Goal: Information Seeking & Learning: Learn about a topic

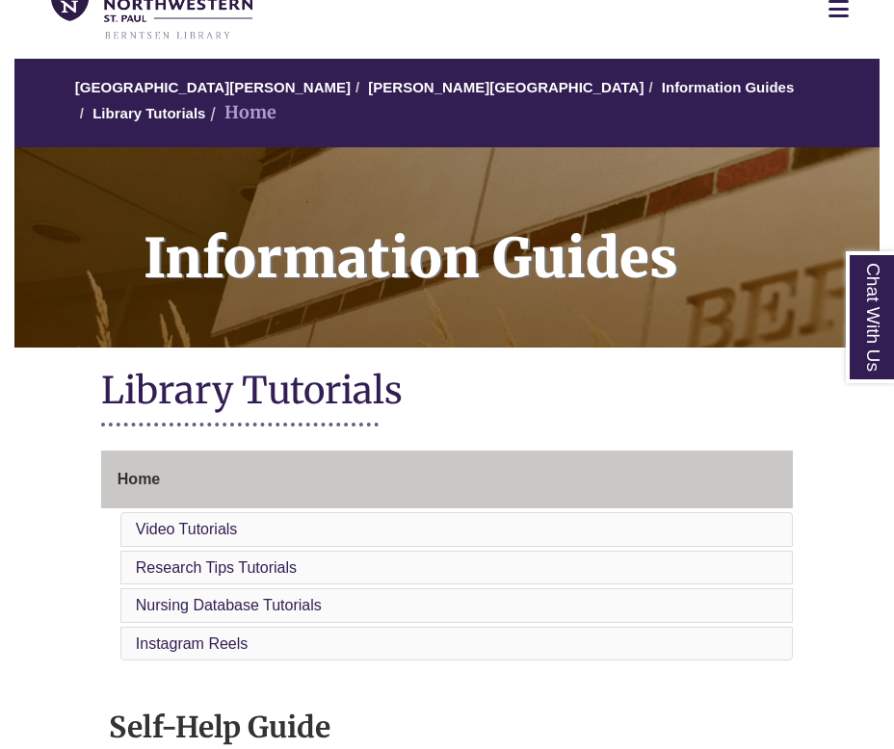
scroll to position [96, 0]
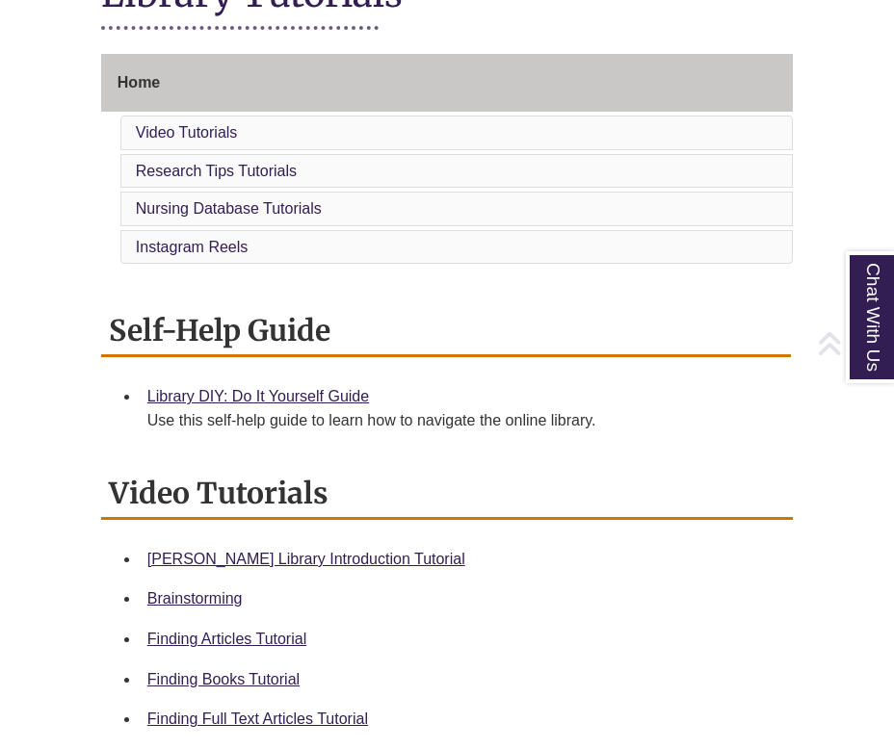
scroll to position [512, 0]
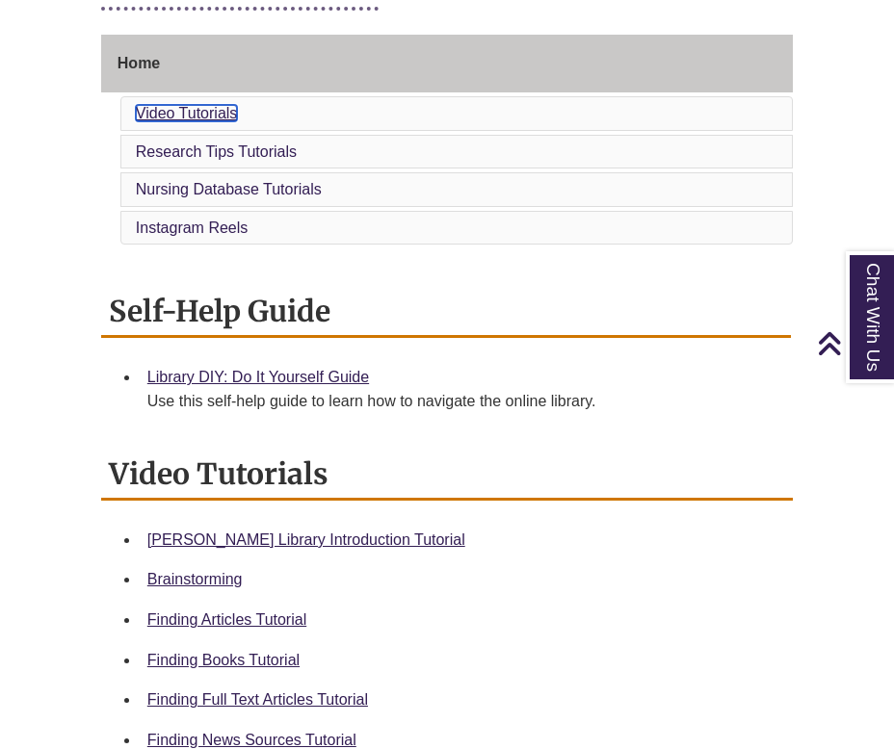
click at [202, 105] on link "Video Tutorials" at bounding box center [187, 113] width 102 height 16
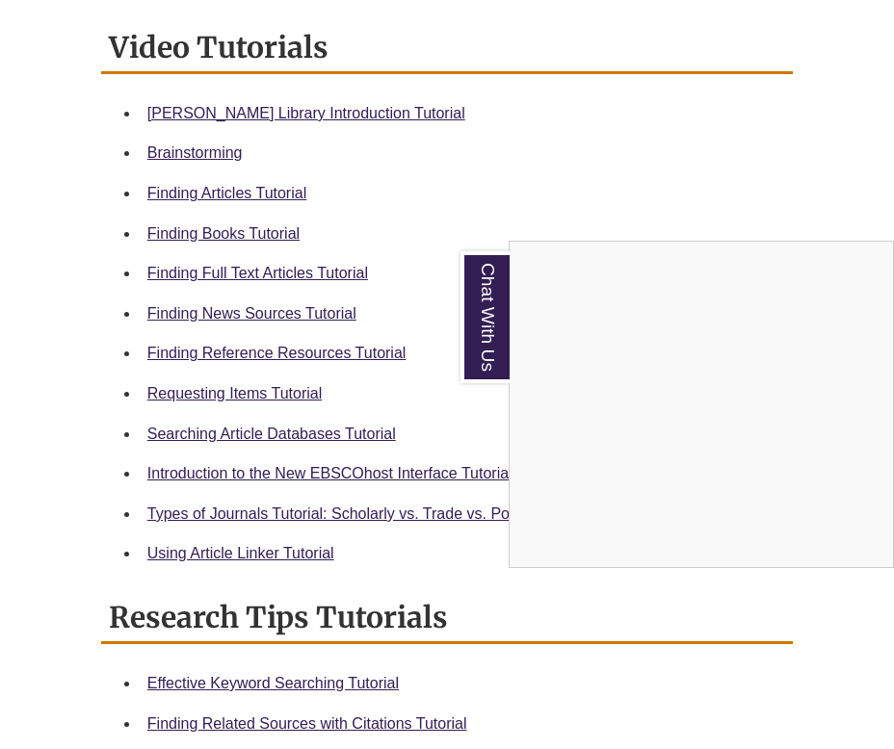
click at [277, 329] on div "Chat With Us" at bounding box center [447, 374] width 894 height 749
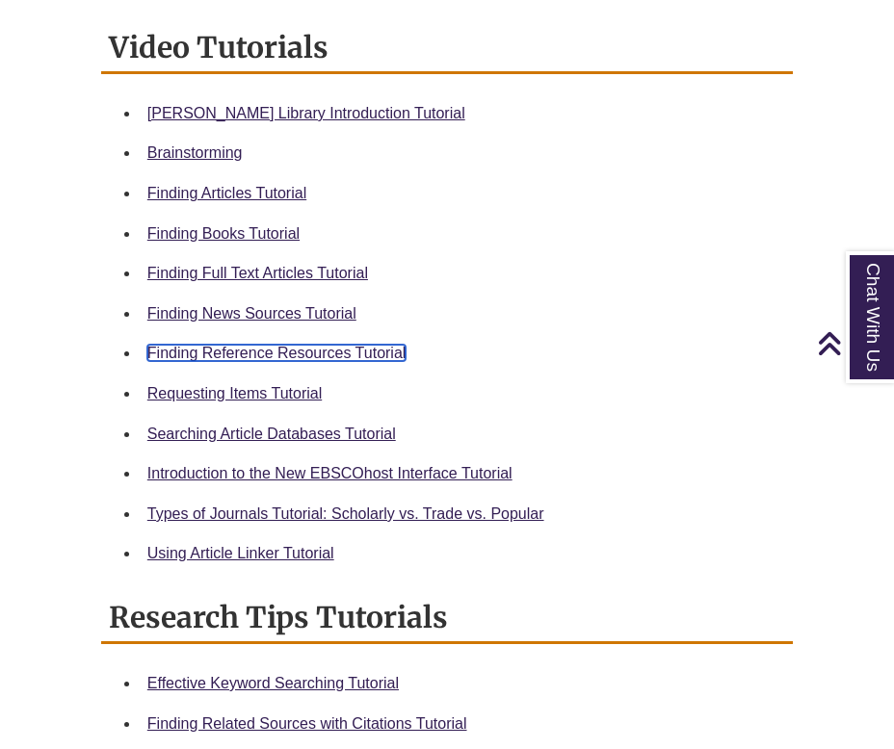
click at [276, 345] on link "Finding Reference Resources Tutorial" at bounding box center [276, 353] width 259 height 16
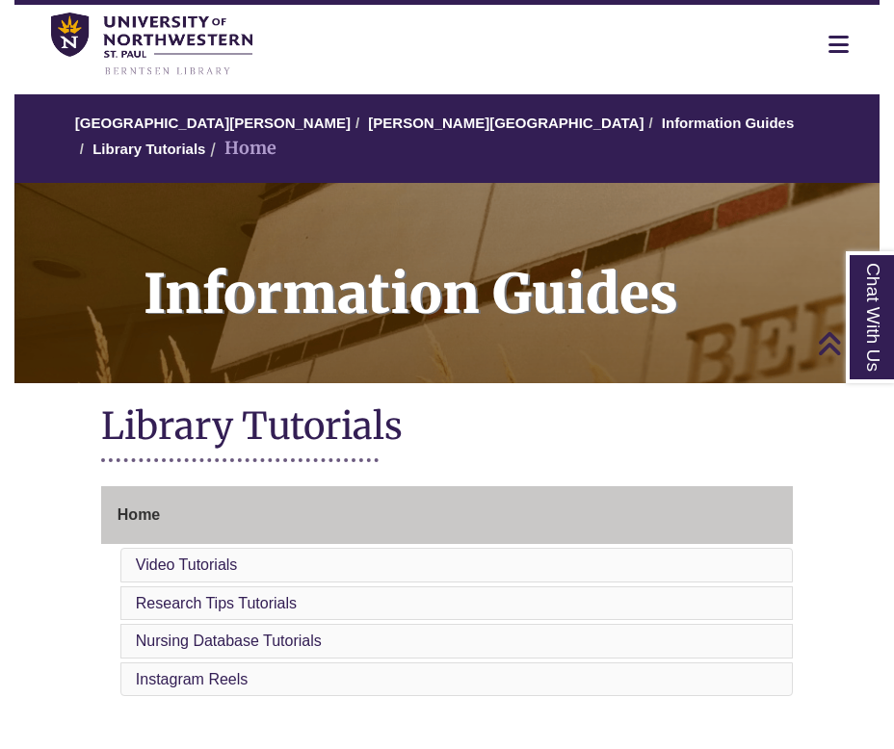
scroll to position [50, 0]
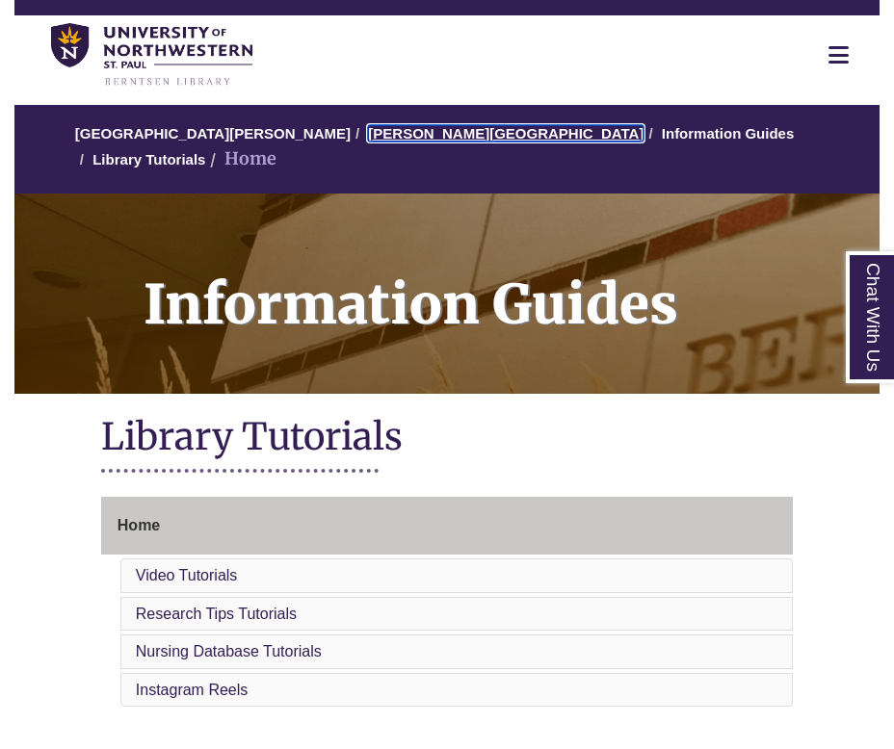
click at [405, 139] on link "[PERSON_NAME][GEOGRAPHIC_DATA]" at bounding box center [506, 133] width 276 height 16
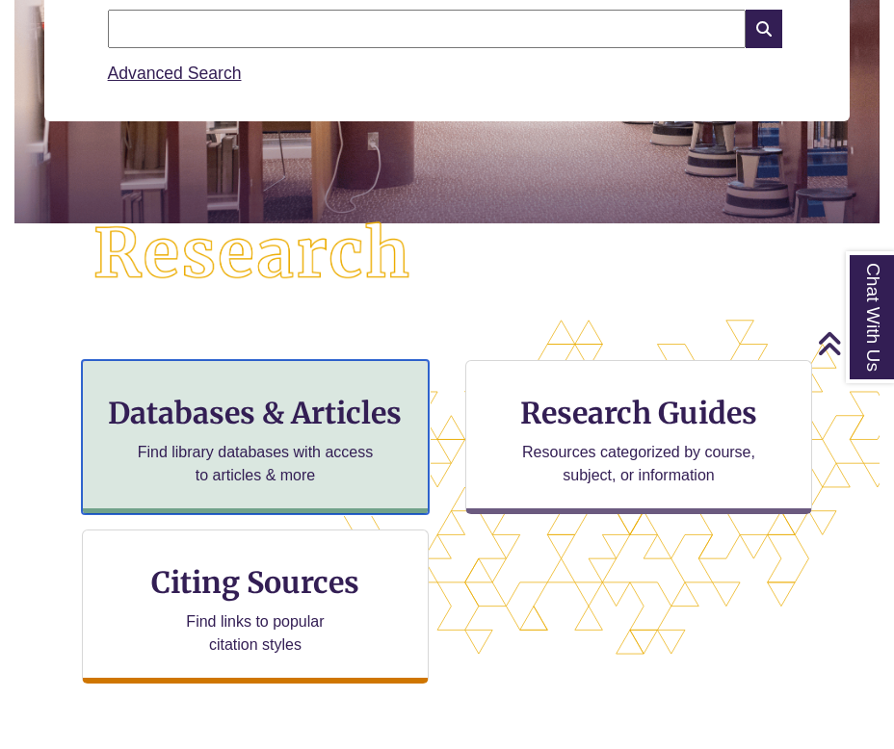
click at [267, 398] on h3 "Databases & Articles" at bounding box center [255, 413] width 314 height 37
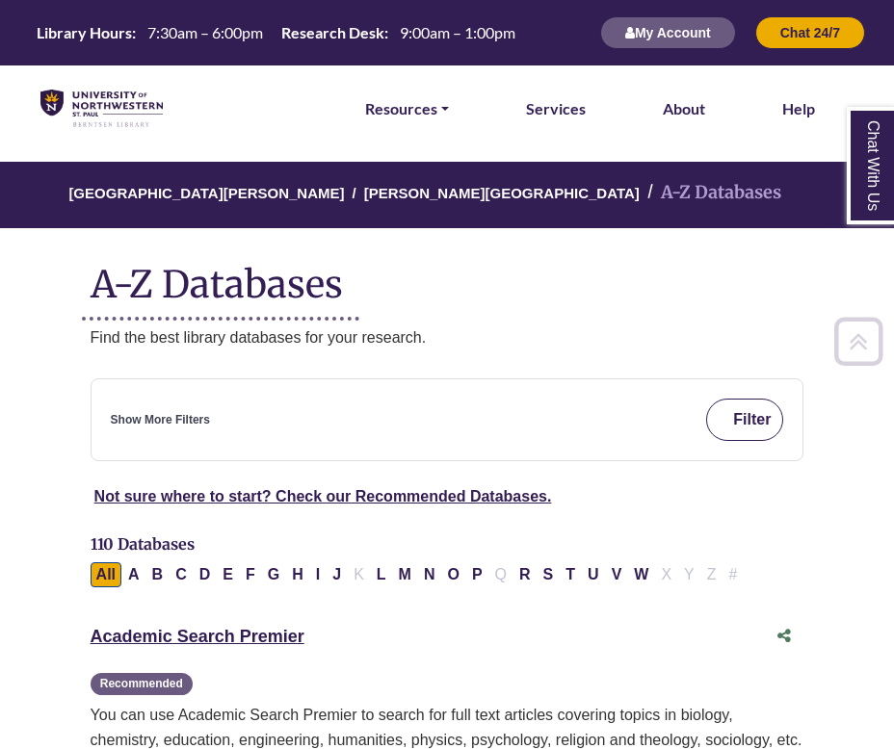
click at [741, 428] on button "Filter" at bounding box center [744, 420] width 77 height 42
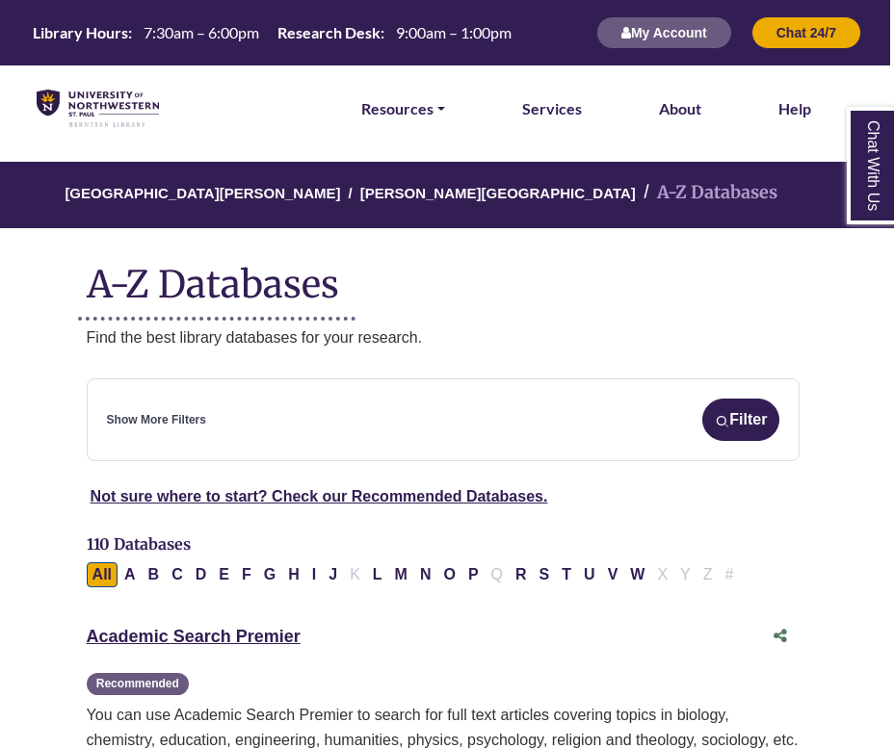
scroll to position [0, 10]
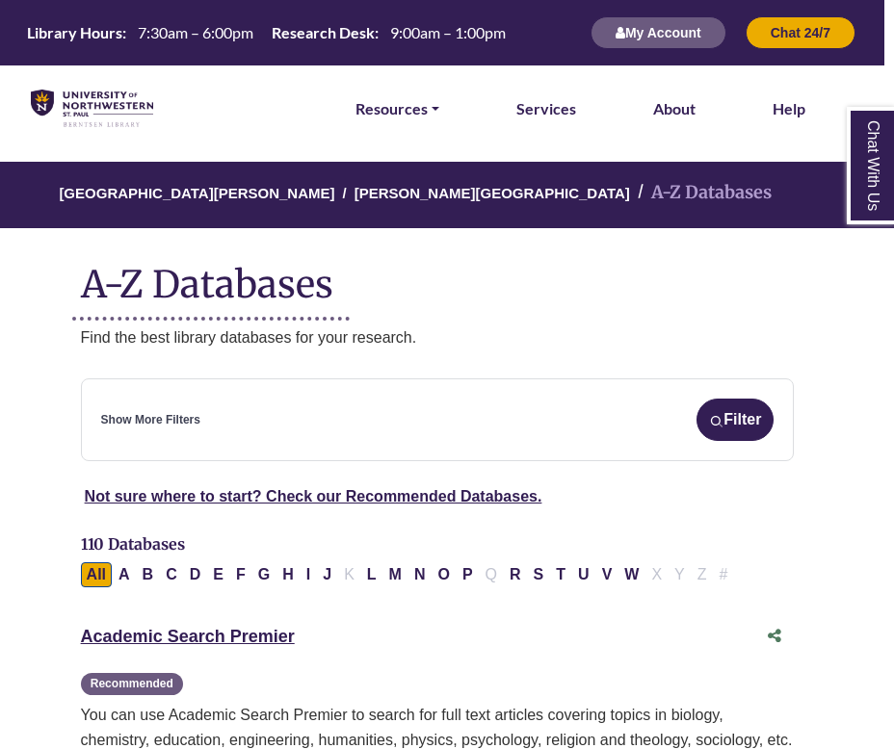
click at [302, 410] on div "Show More Filters Filter" at bounding box center [437, 420] width 673 height 42
click at [162, 416] on link "Show More Filters" at bounding box center [150, 420] width 99 height 18
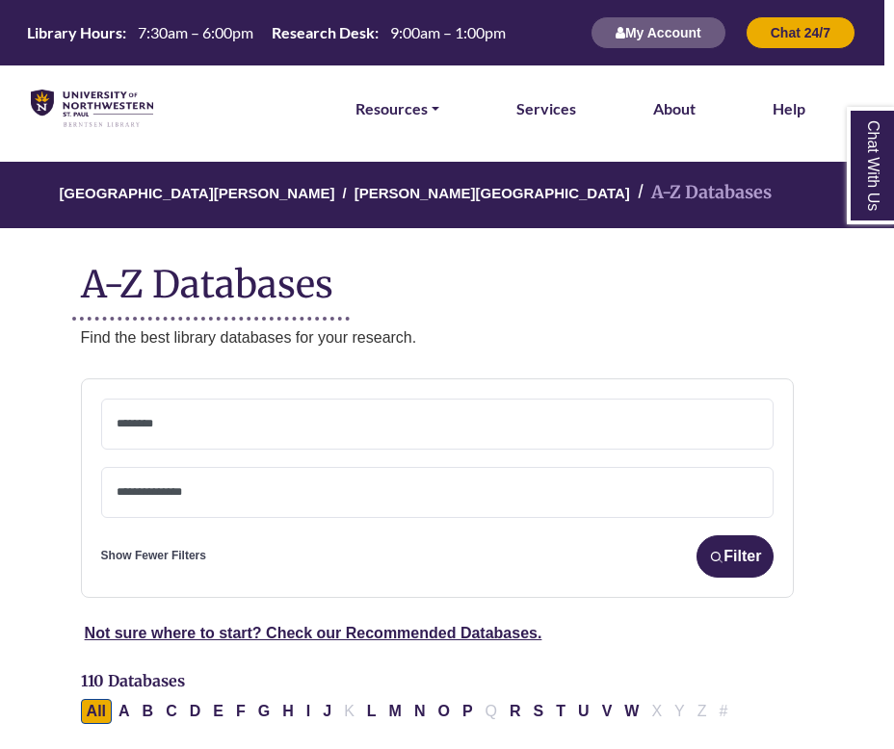
click at [177, 476] on span at bounding box center [438, 492] width 643 height 49
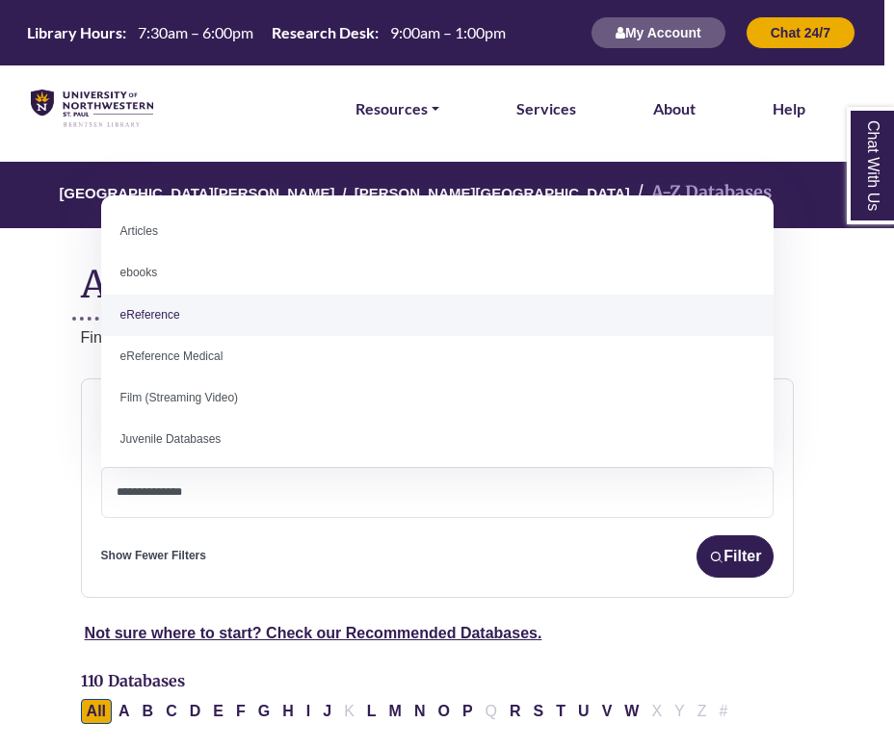
select select "*****"
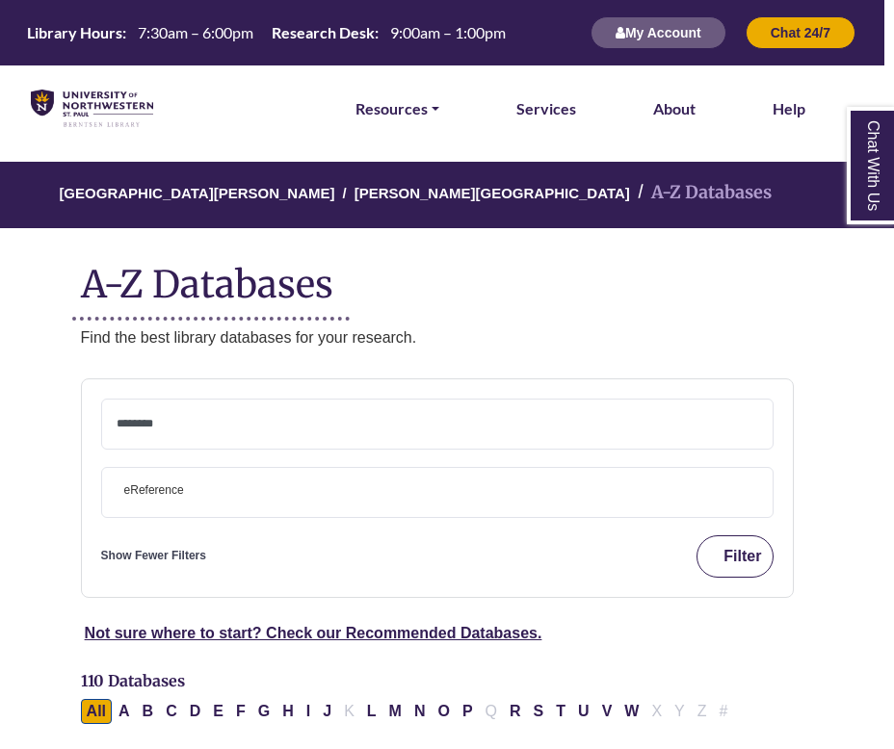
click at [724, 559] on button "Filter" at bounding box center [734, 557] width 77 height 42
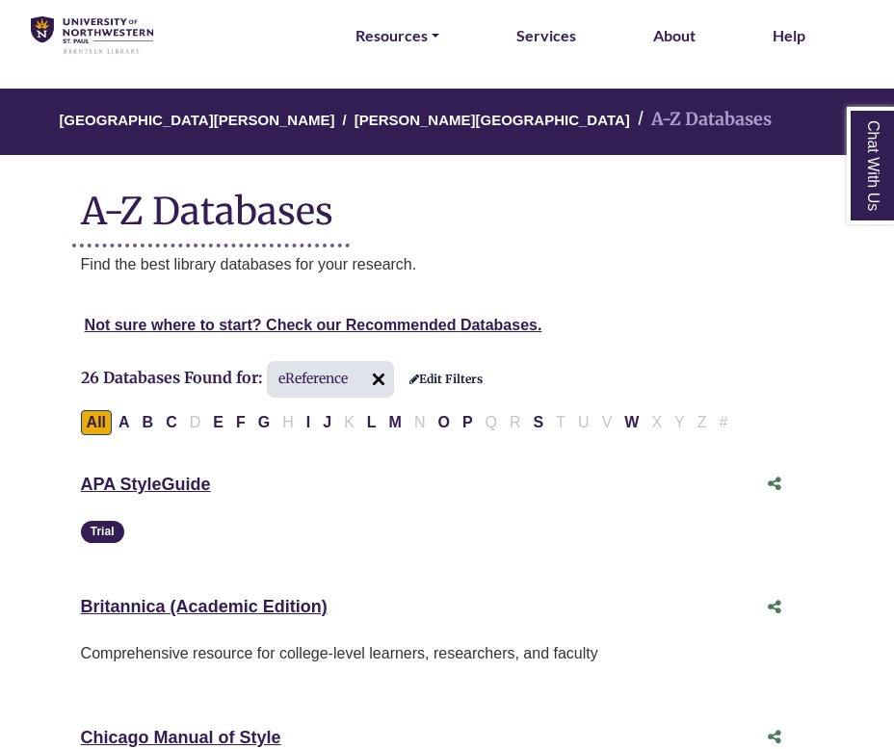
scroll to position [76, 10]
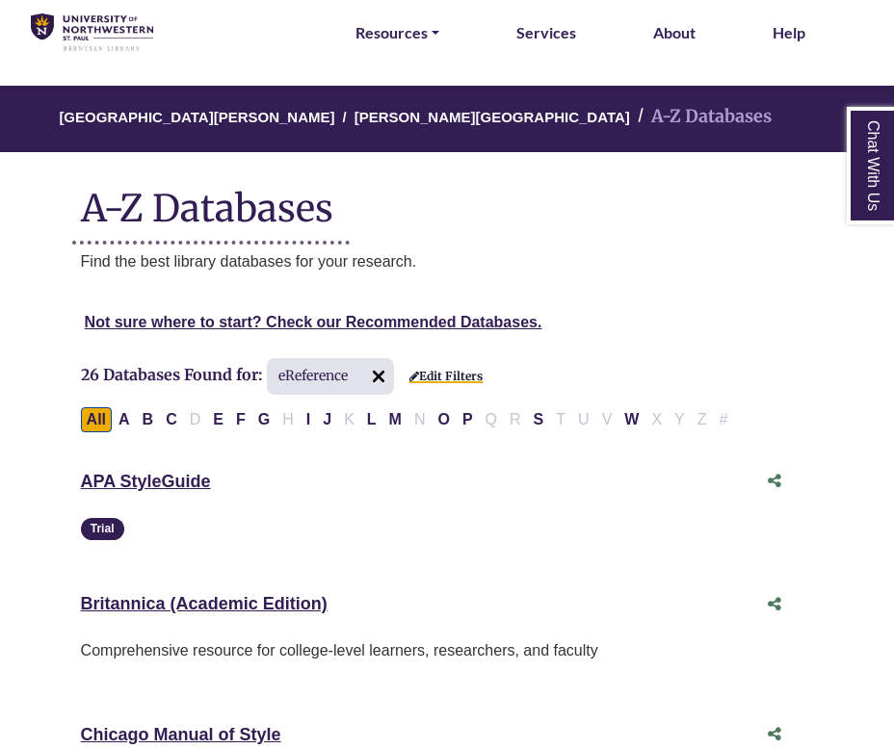
click at [431, 374] on link "Edit Filters" at bounding box center [445, 376] width 73 height 13
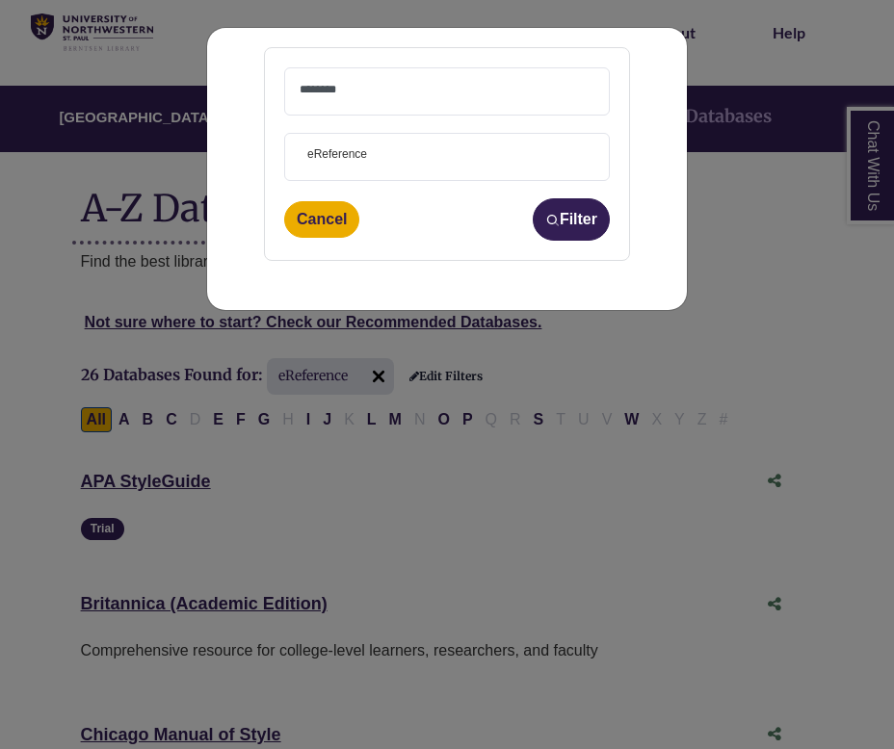
click at [436, 109] on span at bounding box center [447, 91] width 295 height 46
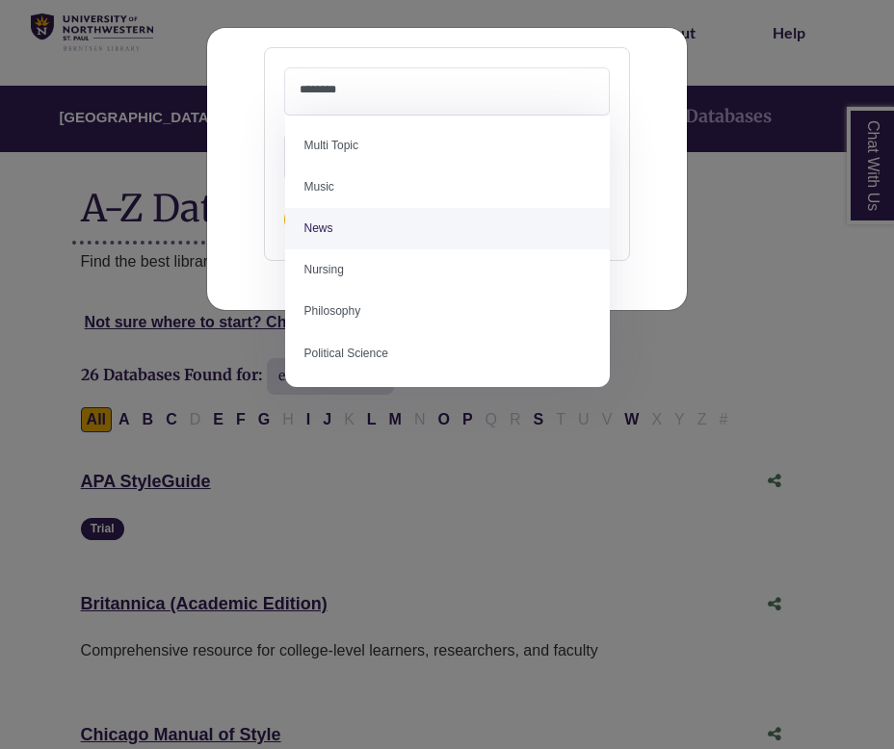
scroll to position [1316, 0]
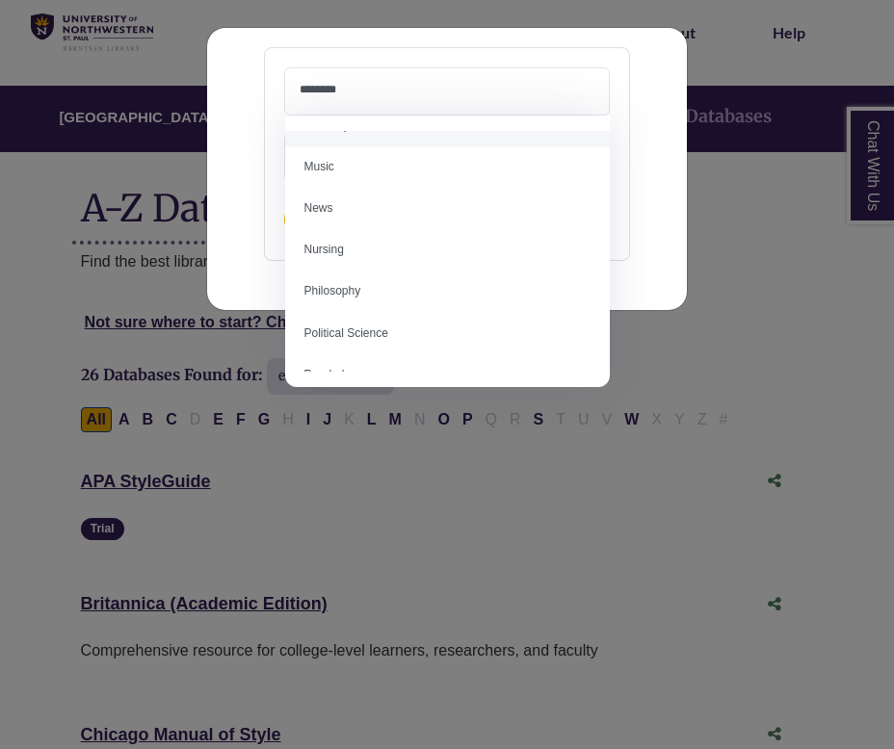
click at [678, 153] on div "**********" at bounding box center [447, 169] width 480 height 282
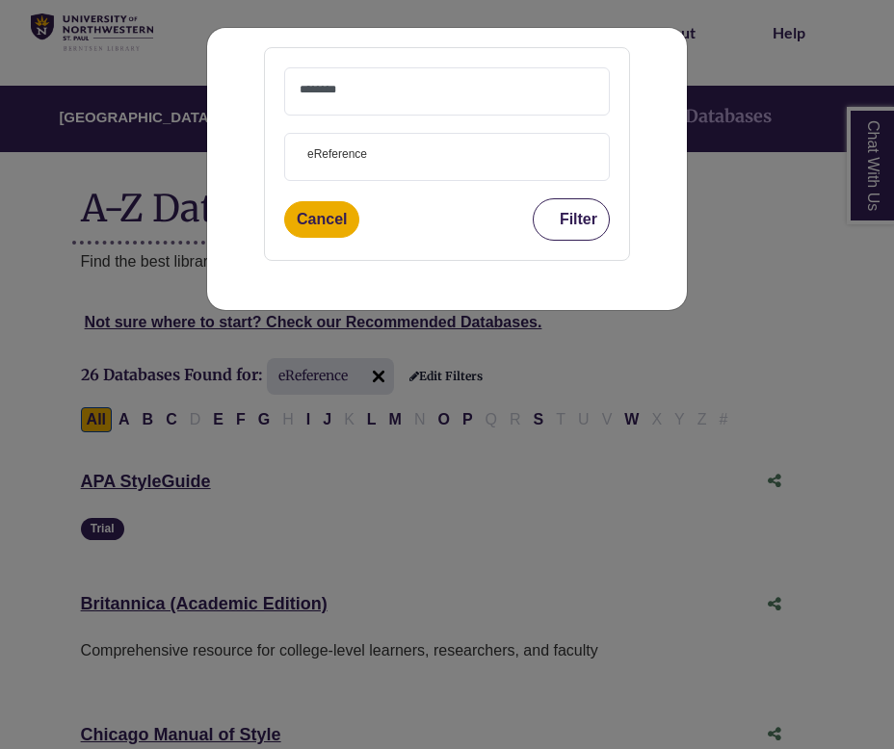
click at [570, 218] on button "Filter" at bounding box center [571, 219] width 77 height 42
select select "Database Subject Filter"
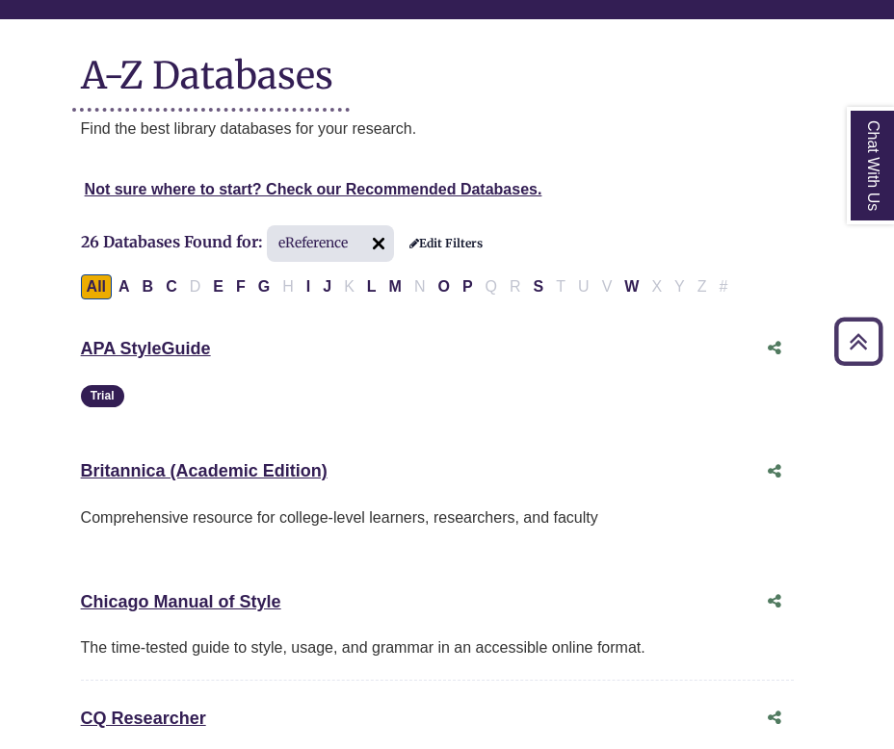
scroll to position [0, 10]
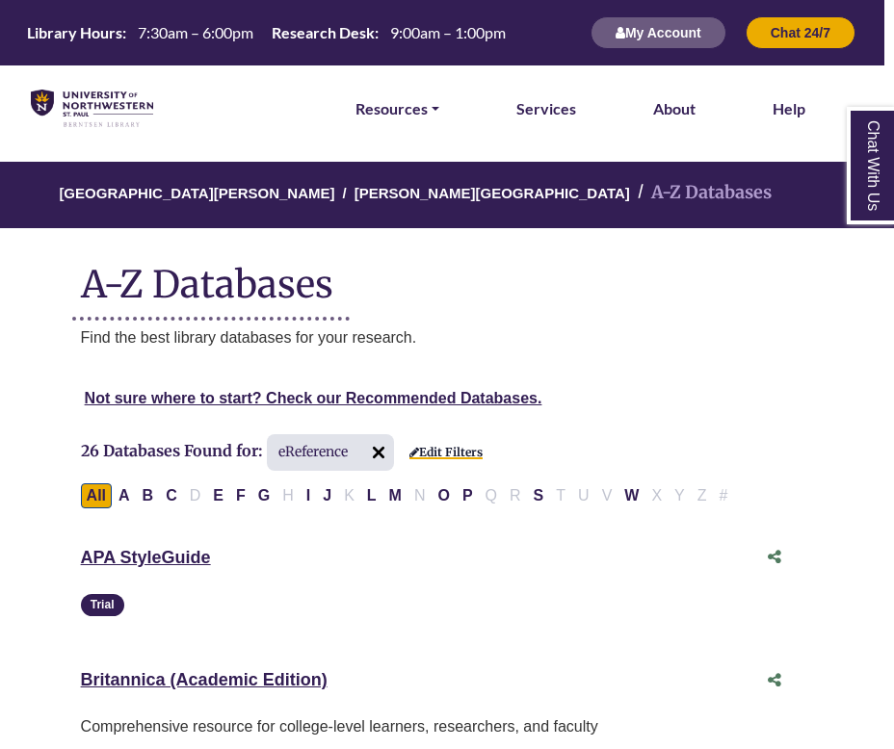
click at [421, 450] on link "Edit Filters" at bounding box center [445, 452] width 73 height 13
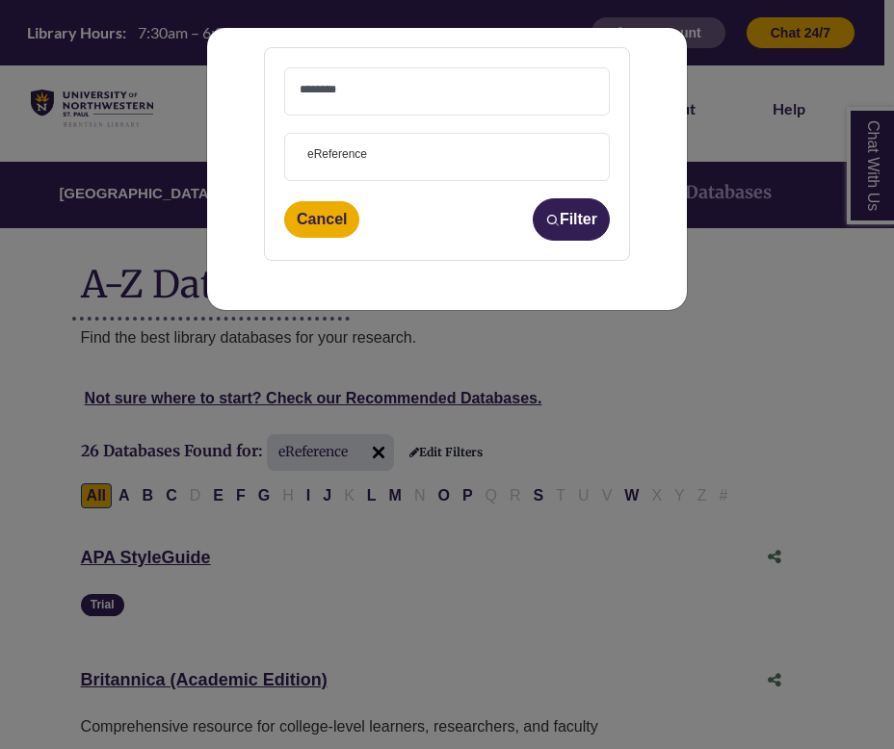
click at [416, 92] on textarea "Search" at bounding box center [447, 91] width 295 height 15
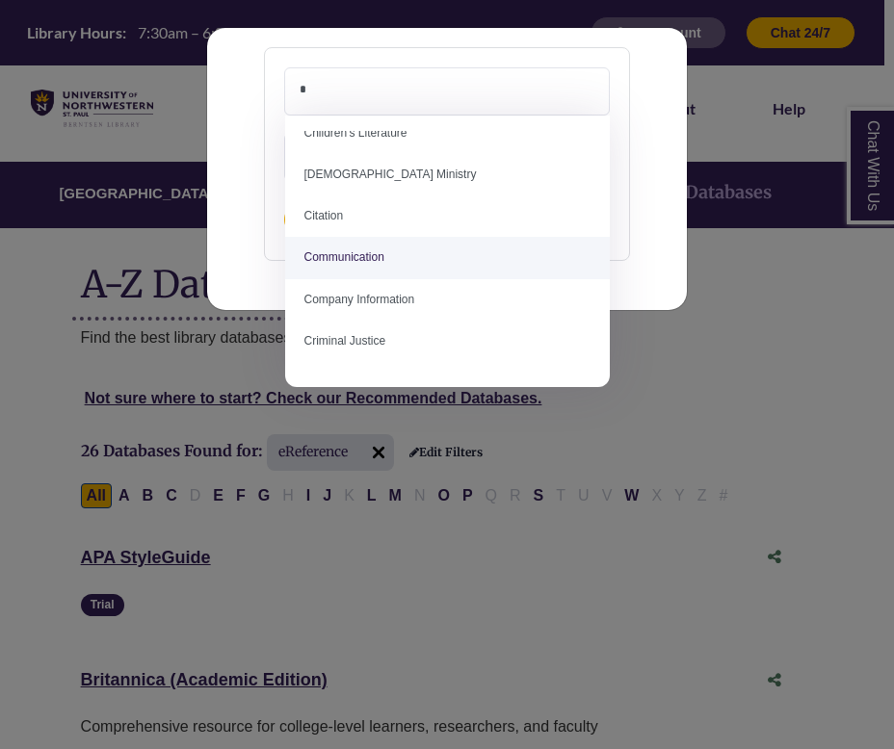
scroll to position [0, 0]
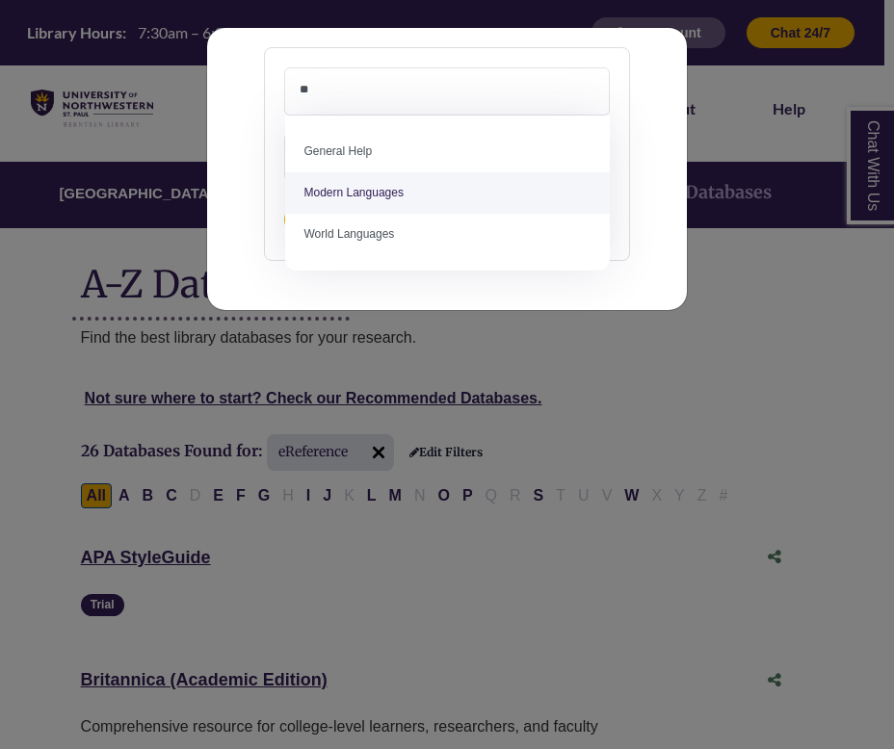
type textarea "**"
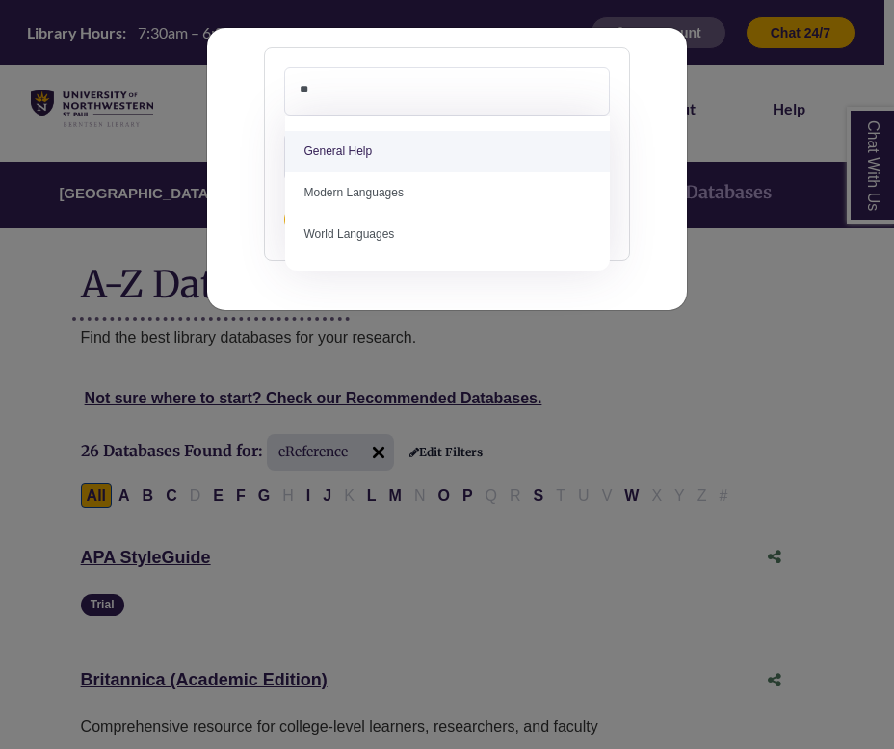
select select "*****"
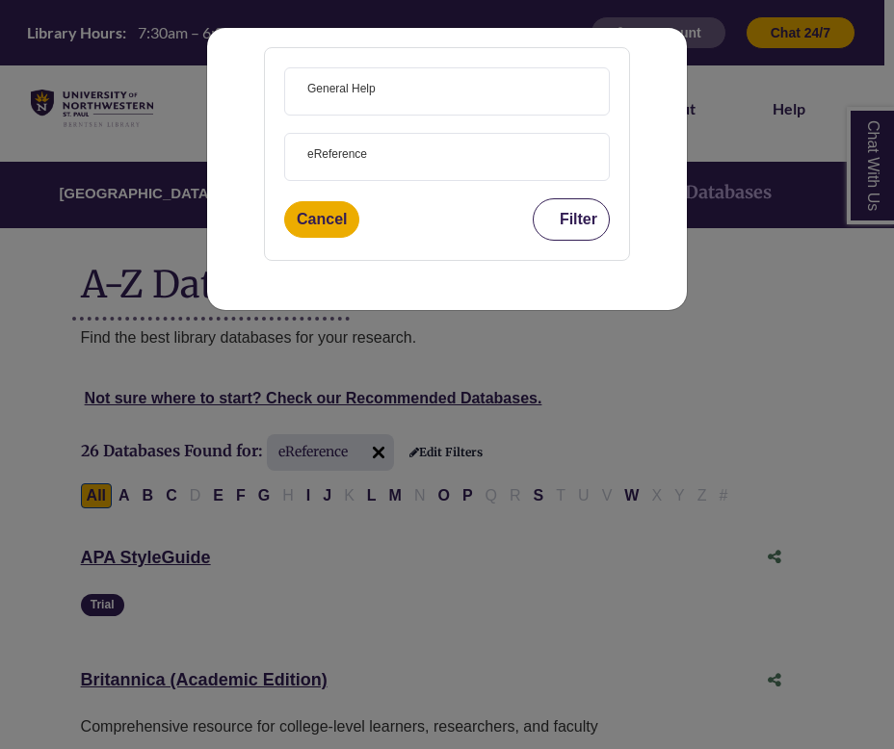
click at [587, 226] on button "Filter" at bounding box center [571, 219] width 77 height 42
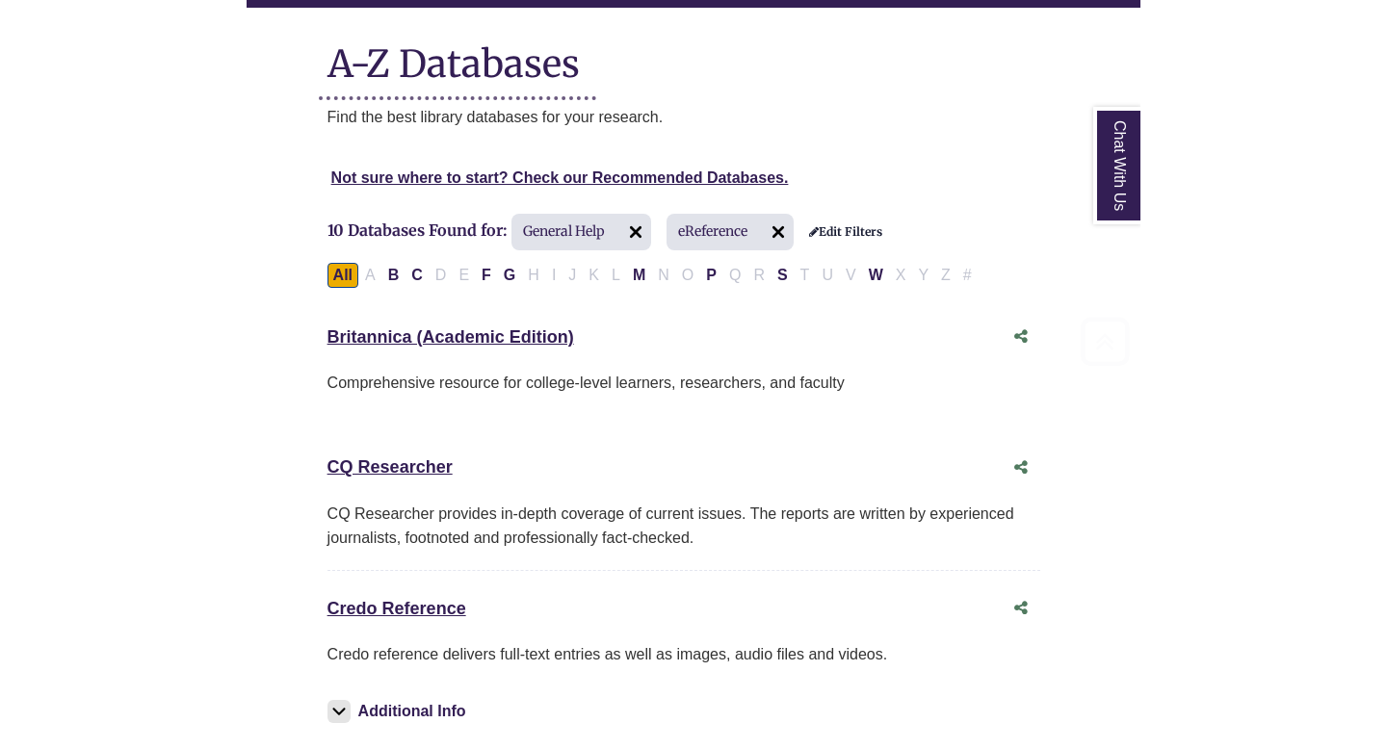
scroll to position [222, 10]
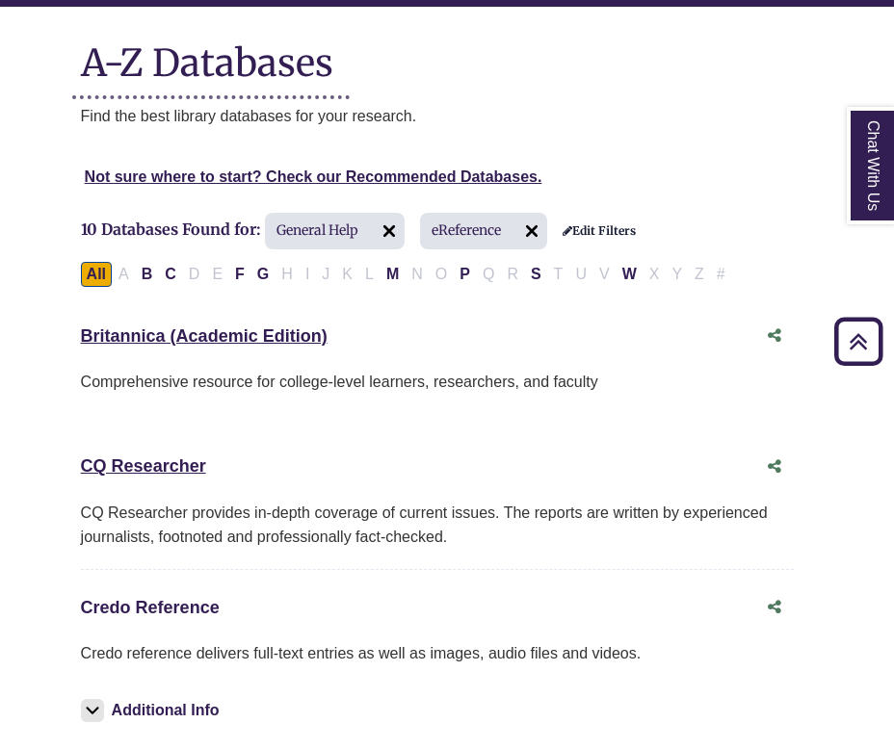
click at [202, 607] on link "Credo Reference This link opens in a new window" at bounding box center [150, 607] width 139 height 19
